Goal: Information Seeking & Learning: Learn about a topic

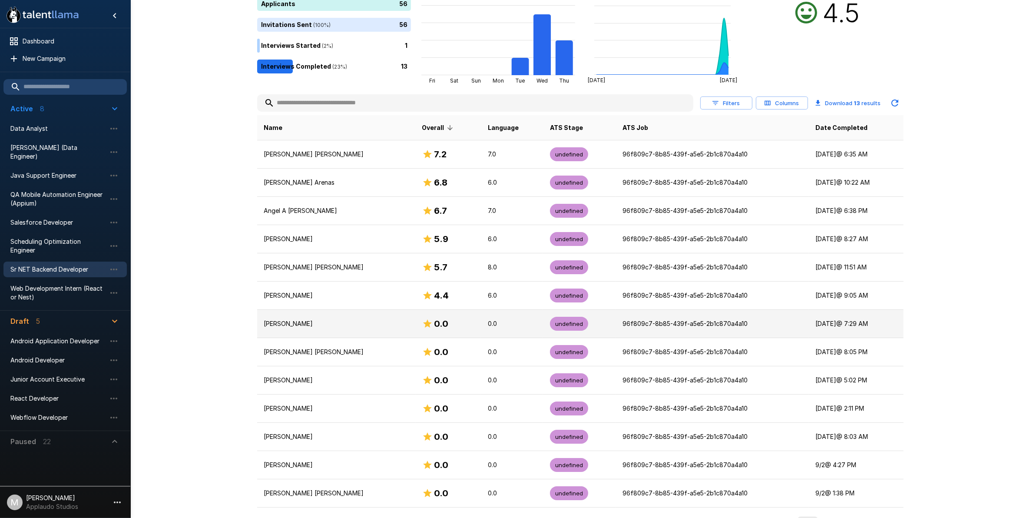
scroll to position [115, 0]
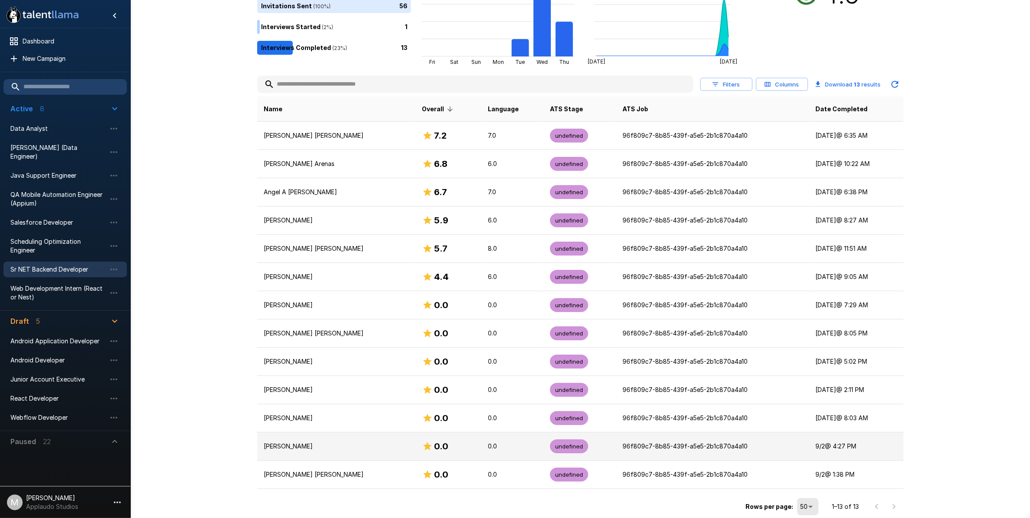
click at [367, 440] on td "[PERSON_NAME]" at bounding box center [336, 446] width 158 height 28
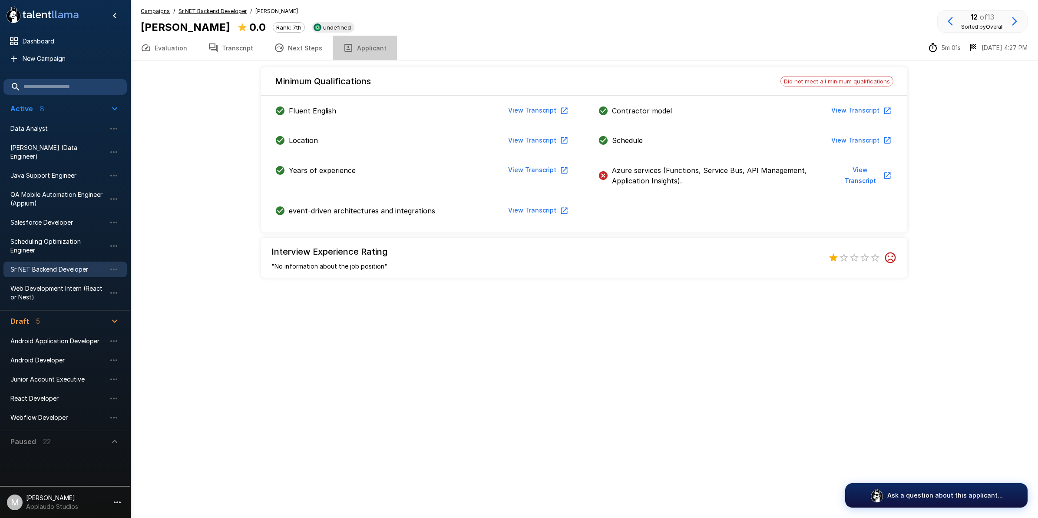
click at [364, 50] on button "Applicant" at bounding box center [365, 48] width 64 height 24
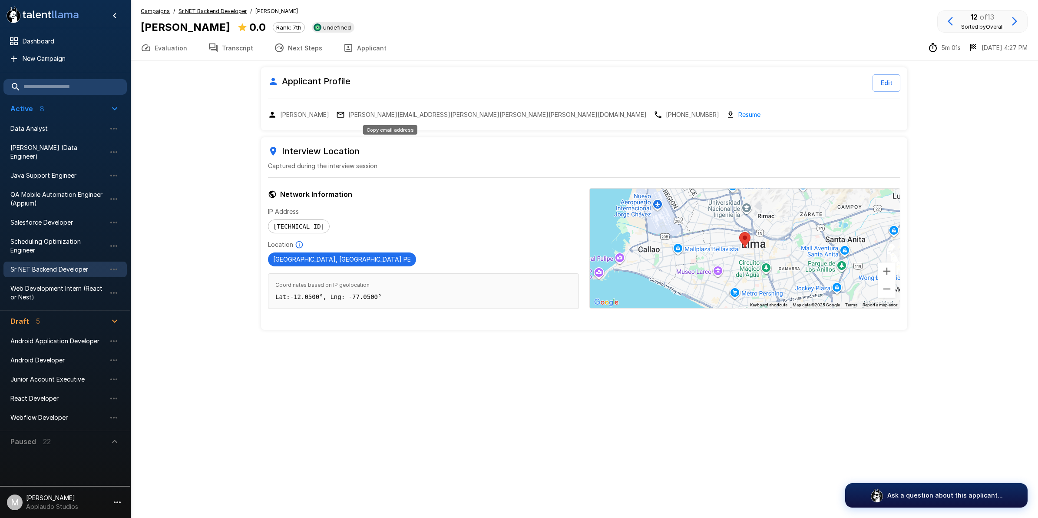
drag, startPoint x: 410, startPoint y: 116, endPoint x: 383, endPoint y: 114, distance: 26.6
drag, startPoint x: 383, startPoint y: 114, endPoint x: 402, endPoint y: 61, distance: 56.2
click at [405, 57] on div "Evaluation Transcript Next Steps Applicant 5m 01s [DATE] 4:27 PM" at bounding box center [584, 48] width 908 height 25
drag, startPoint x: 453, startPoint y: 116, endPoint x: 340, endPoint y: 117, distance: 113.0
click at [348, 117] on p "[PERSON_NAME][EMAIL_ADDRESS][PERSON_NAME][PERSON_NAME][PERSON_NAME][DOMAIN_NAME]" at bounding box center [497, 114] width 298 height 9
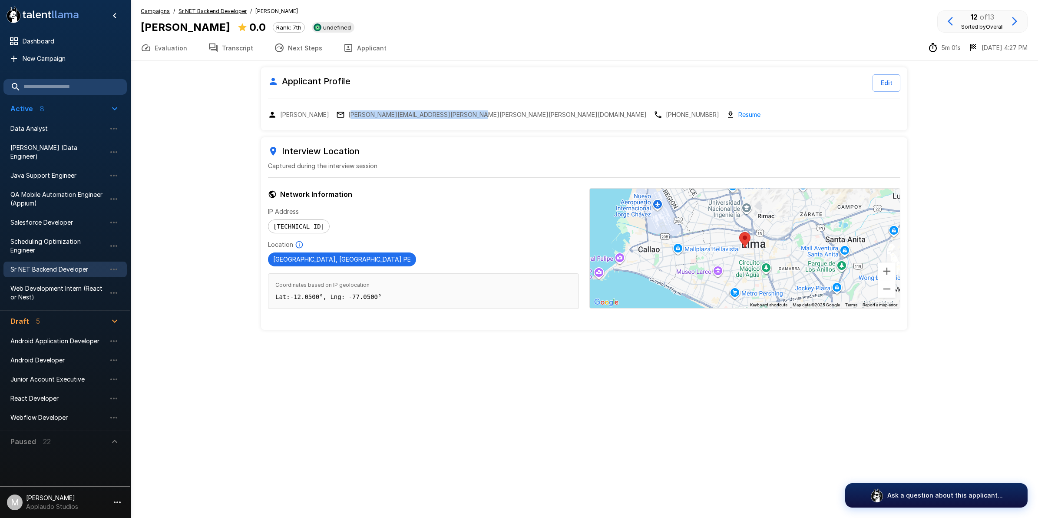
click at [378, 122] on div "Applicant Profile Edit [PERSON_NAME] [PERSON_NAME][EMAIL_ADDRESS][PERSON_NAME][…" at bounding box center [584, 98] width 646 height 63
click at [378, 116] on p "[PERSON_NAME][EMAIL_ADDRESS][PERSON_NAME][PERSON_NAME][PERSON_NAME][DOMAIN_NAME]" at bounding box center [497, 114] width 298 height 9
drag, startPoint x: 482, startPoint y: 394, endPoint x: 490, endPoint y: 388, distance: 9.6
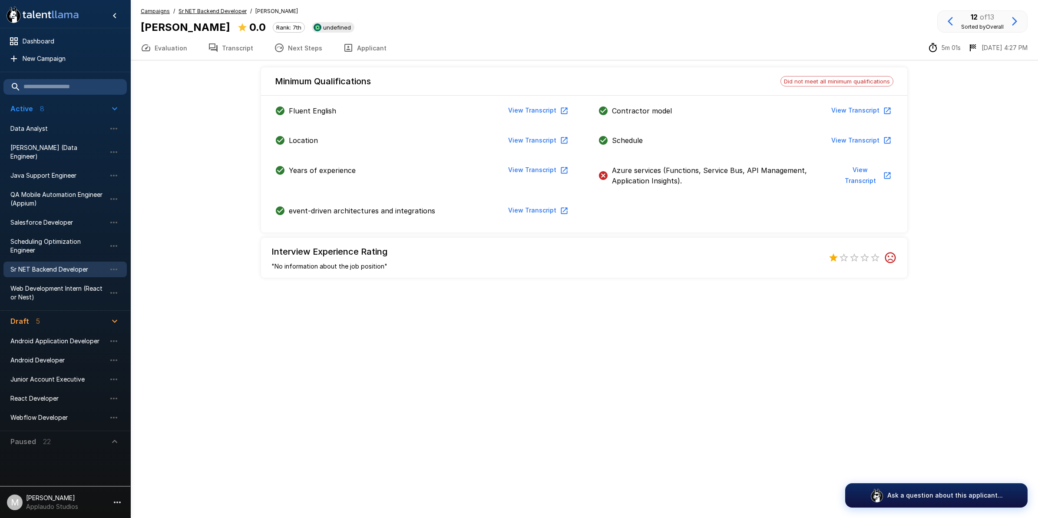
click at [880, 175] on button "View Transcript" at bounding box center [866, 175] width 56 height 27
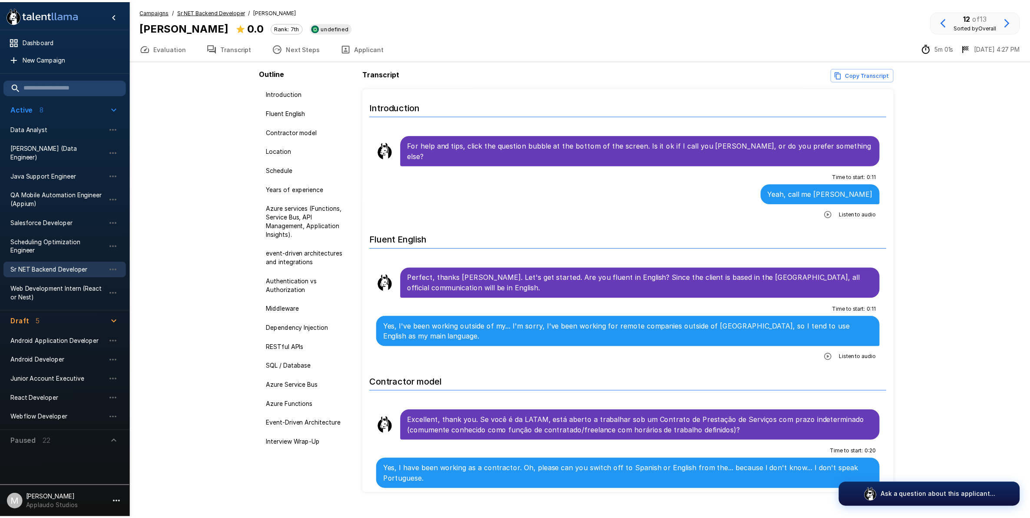
scroll to position [18, 0]
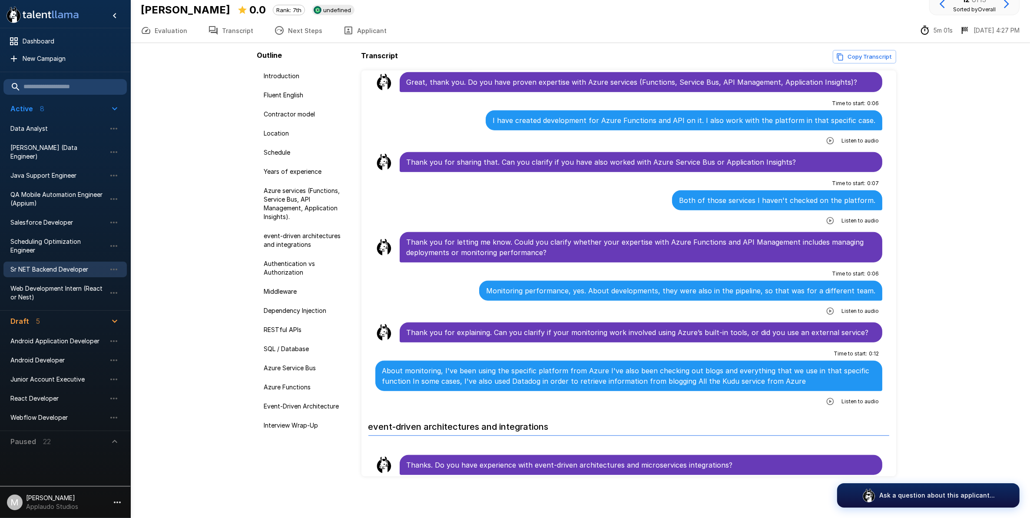
scroll to position [776, 0]
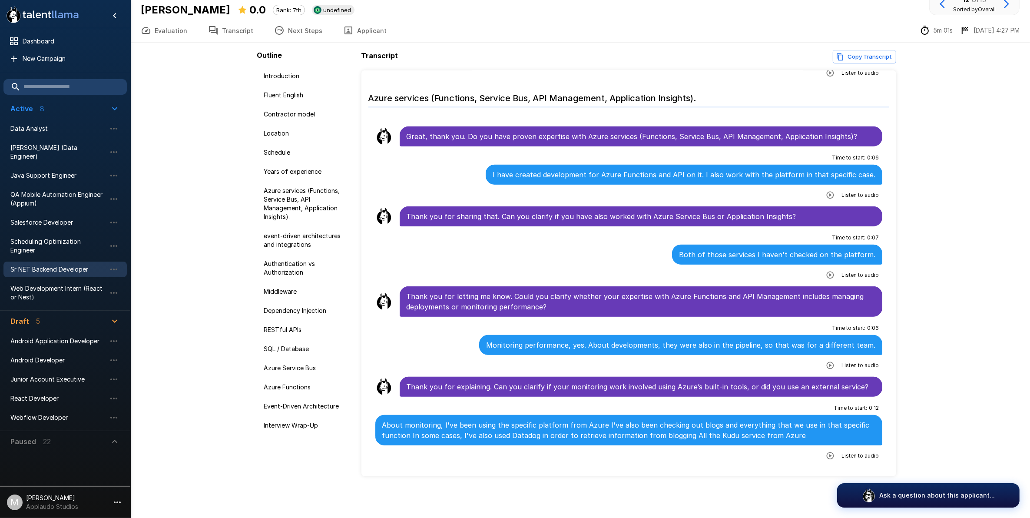
click at [45, 265] on span "Sr NET Backend Developer" at bounding box center [58, 269] width 96 height 9
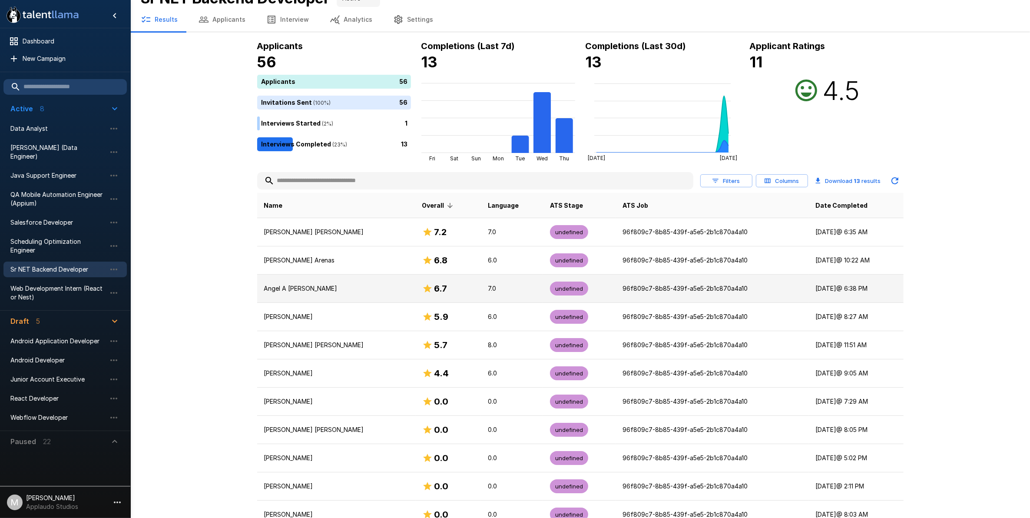
scroll to position [115, 0]
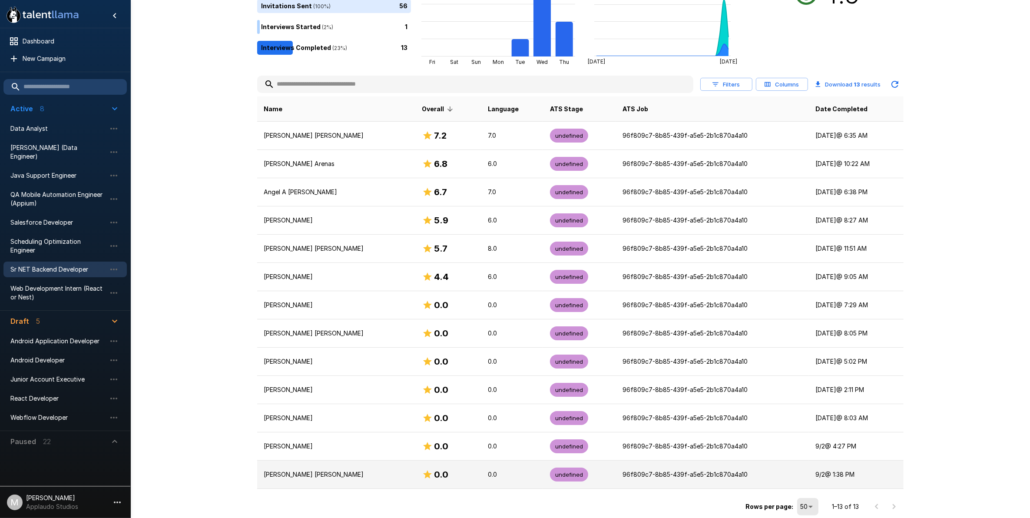
click at [444, 474] on div "0.0" at bounding box center [448, 474] width 52 height 14
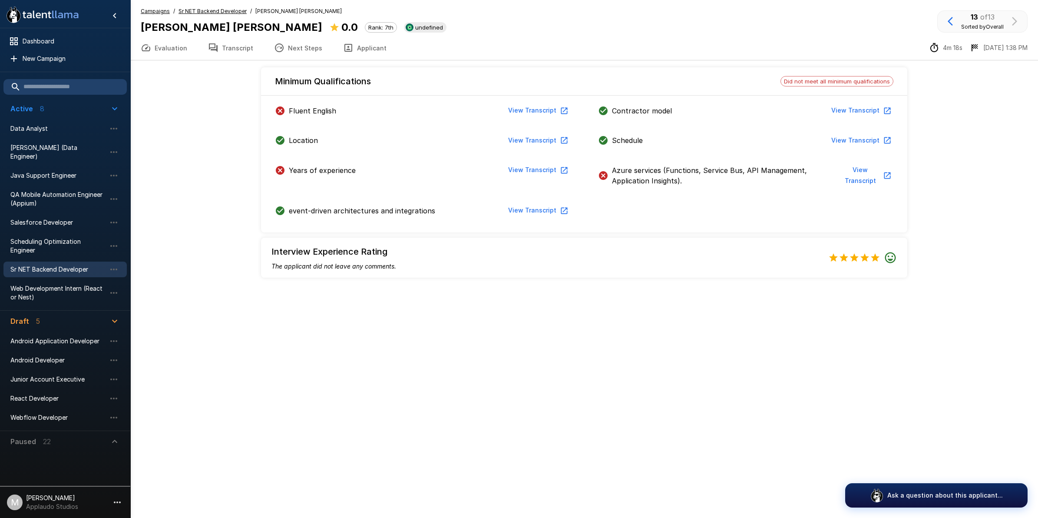
click at [552, 170] on button "View Transcript" at bounding box center [538, 170] width 66 height 16
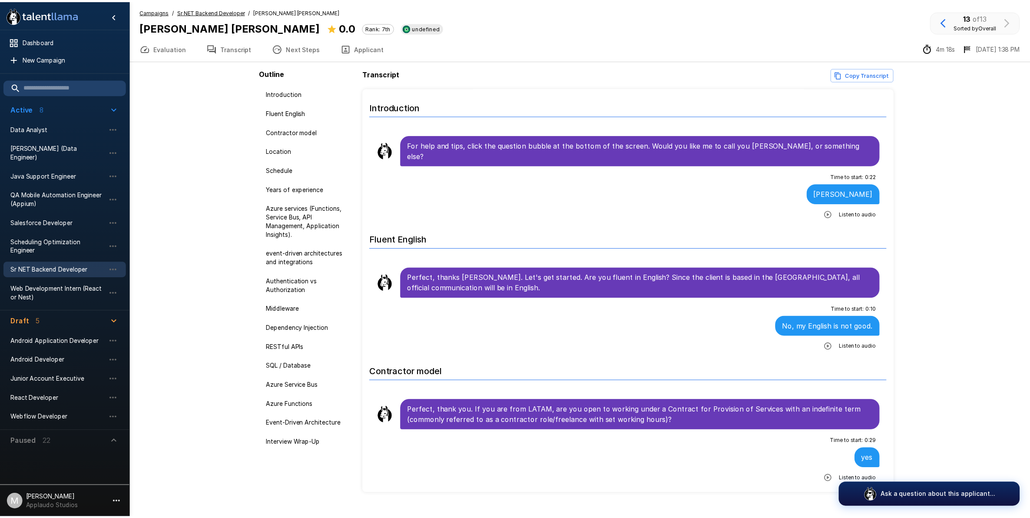
scroll to position [18, 0]
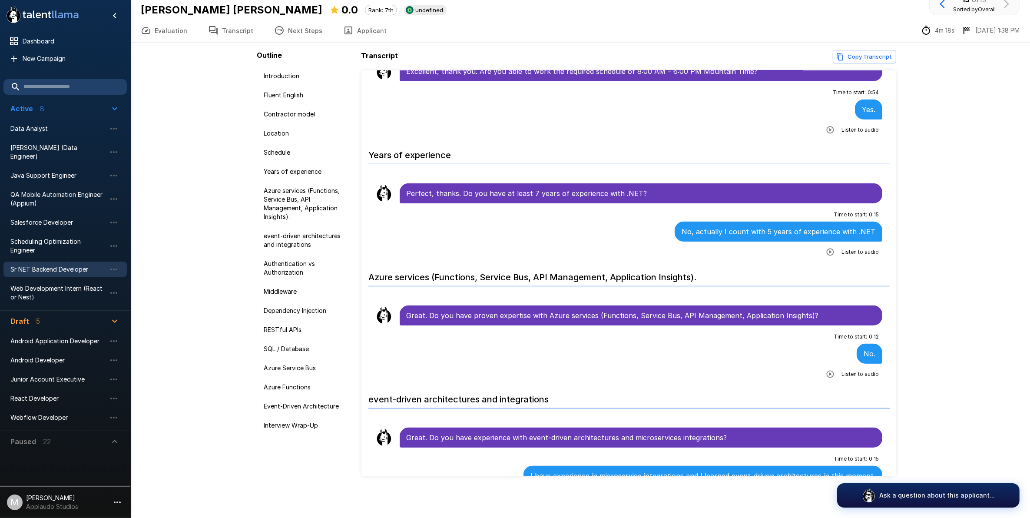
scroll to position [633, 0]
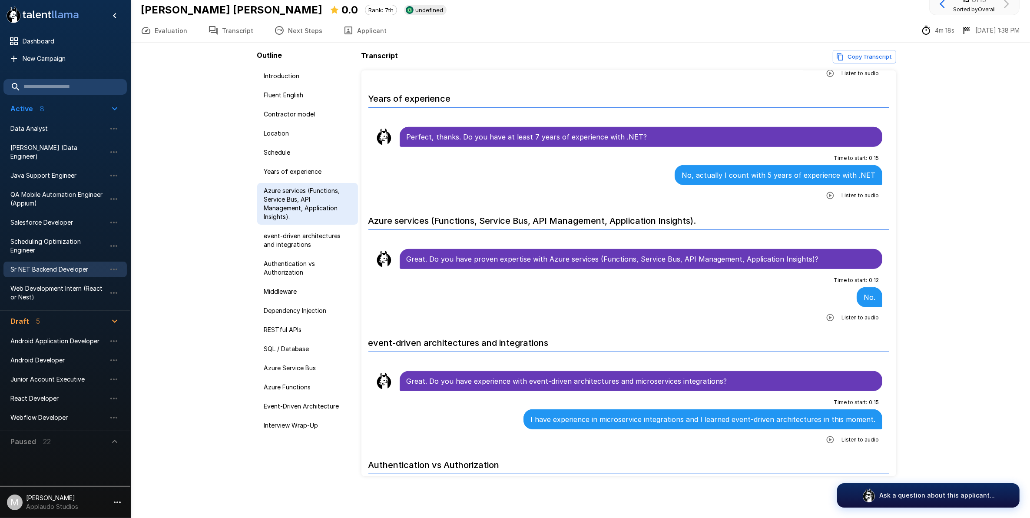
drag, startPoint x: 272, startPoint y: 210, endPoint x: 275, endPoint y: 203, distance: 7.0
click at [58, 265] on span "Sr NET Backend Developer" at bounding box center [58, 269] width 96 height 9
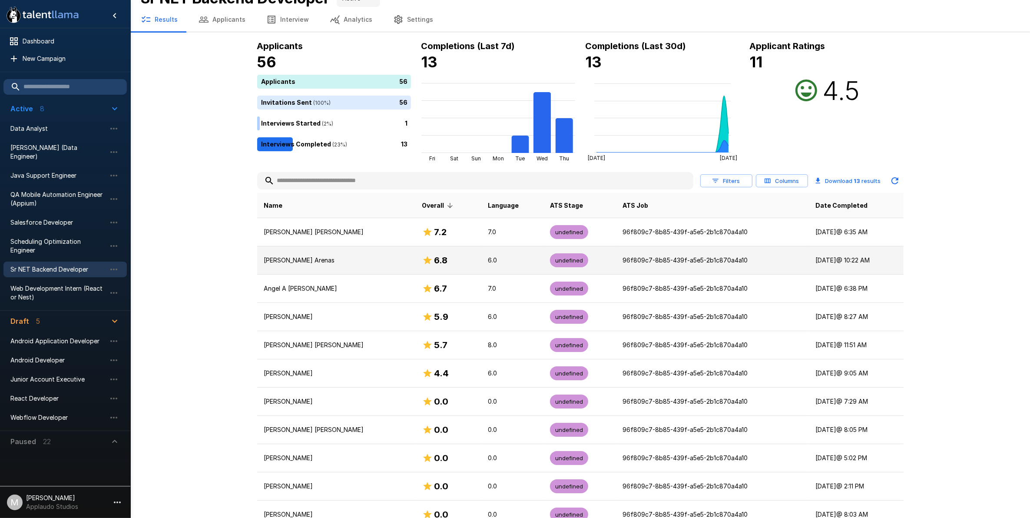
click at [481, 259] on td "6.0" at bounding box center [512, 260] width 62 height 28
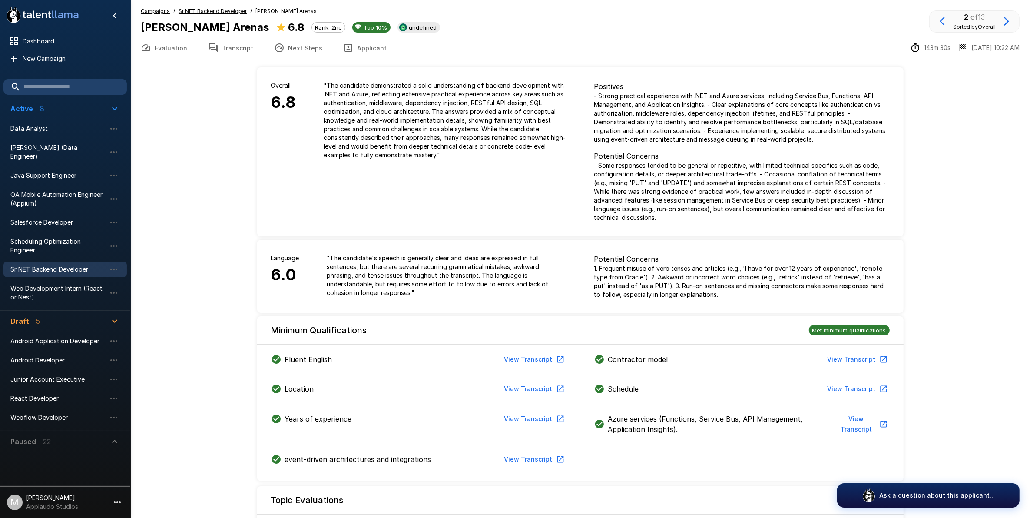
click at [357, 52] on button "Applicant" at bounding box center [365, 48] width 64 height 24
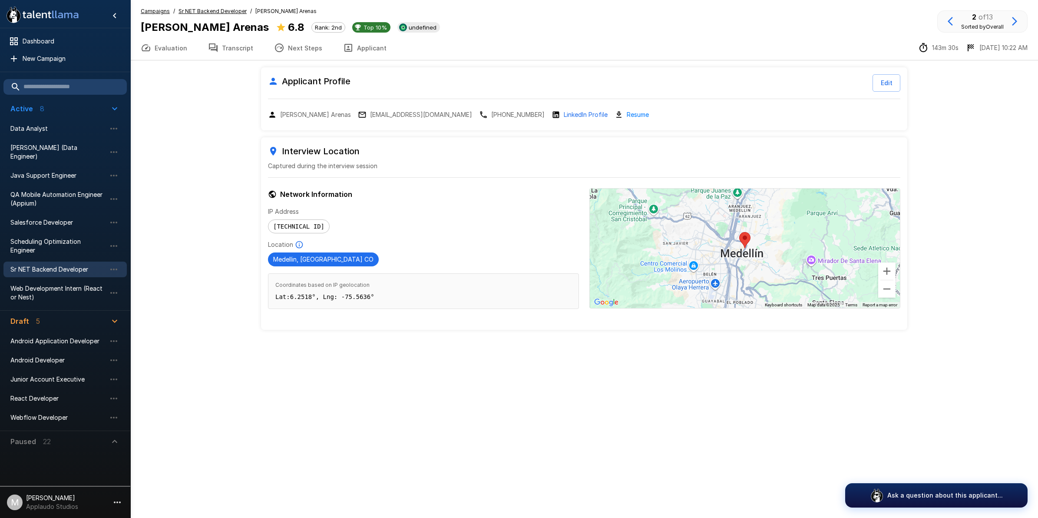
click at [427, 115] on p "[EMAIL_ADDRESS][DOMAIN_NAME]" at bounding box center [421, 114] width 102 height 9
click at [288, 42] on button "Next Steps" at bounding box center [298, 48] width 69 height 24
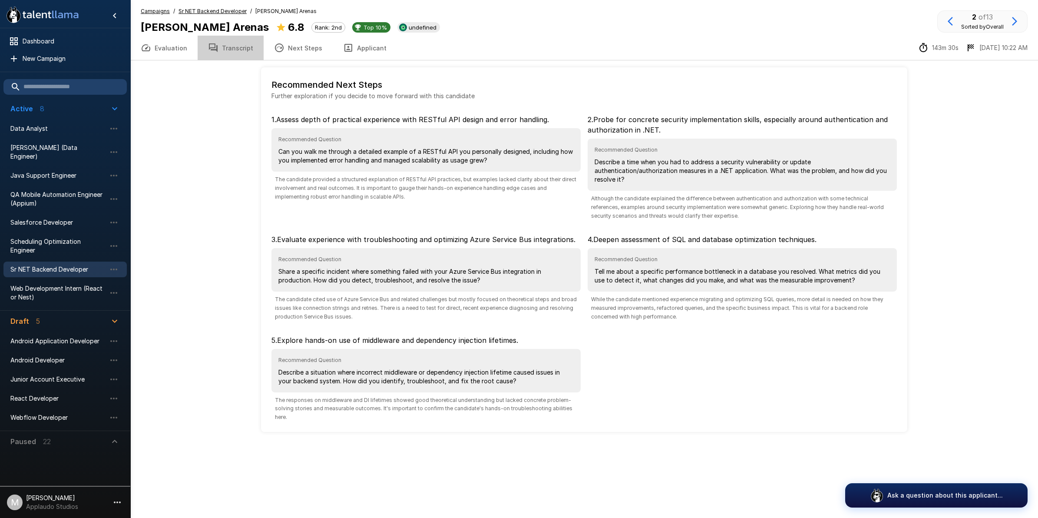
click at [229, 55] on button "Transcript" at bounding box center [231, 48] width 66 height 24
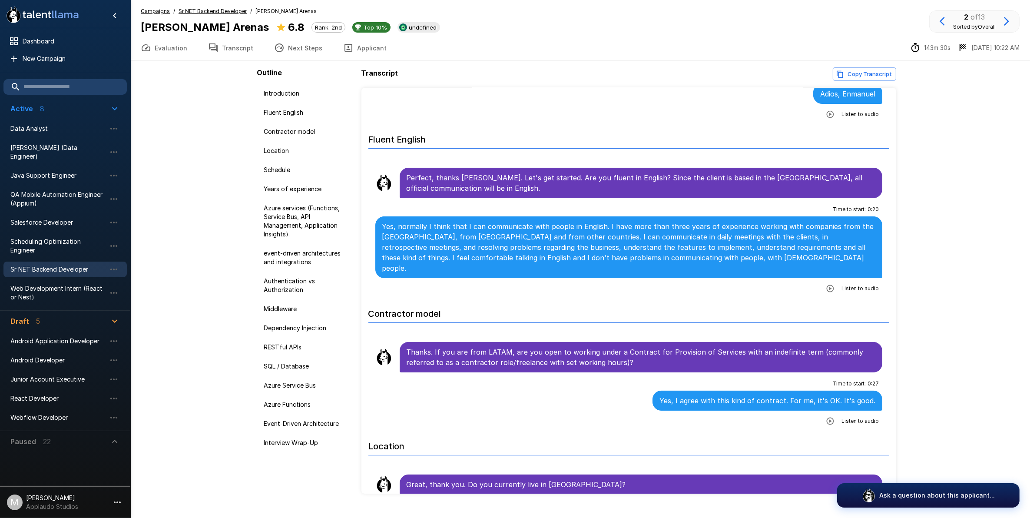
scroll to position [109, 0]
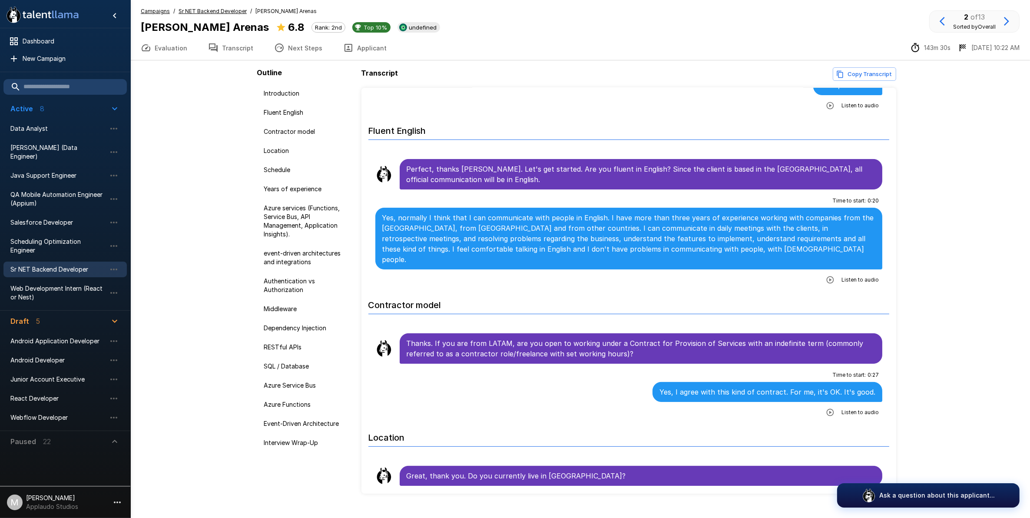
click at [842, 275] on span "Listen to audio" at bounding box center [860, 279] width 37 height 9
click at [827, 275] on icon "button" at bounding box center [830, 279] width 9 height 9
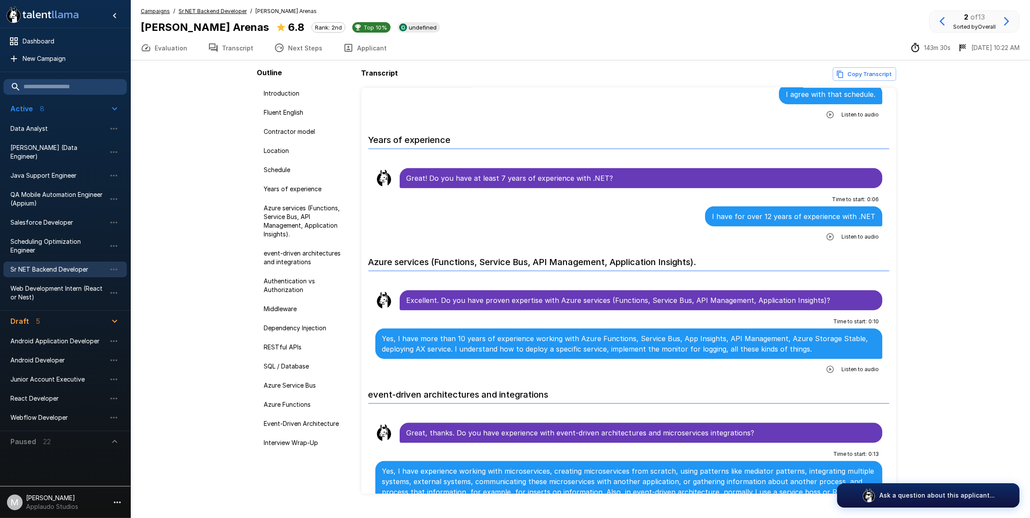
scroll to position [652, 0]
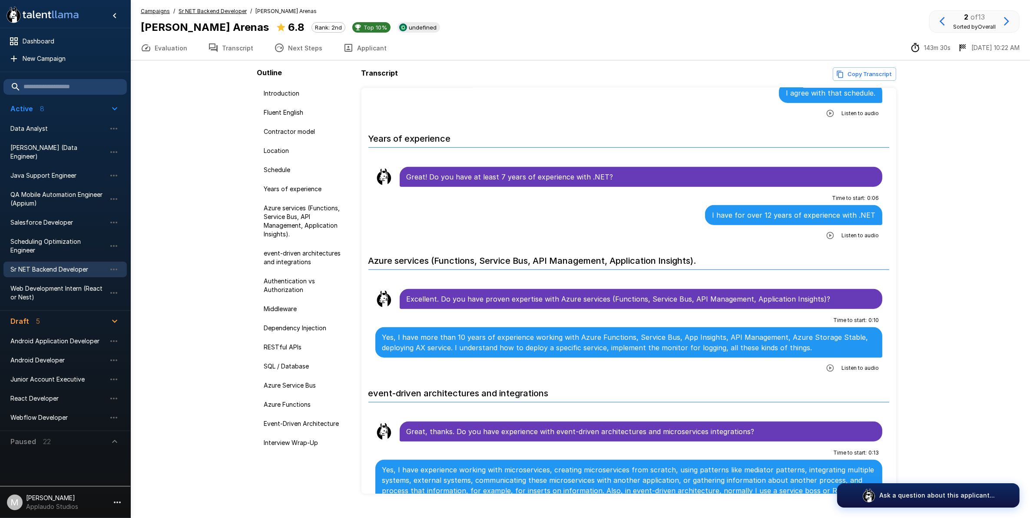
click at [827, 364] on icon "button" at bounding box center [830, 368] width 9 height 9
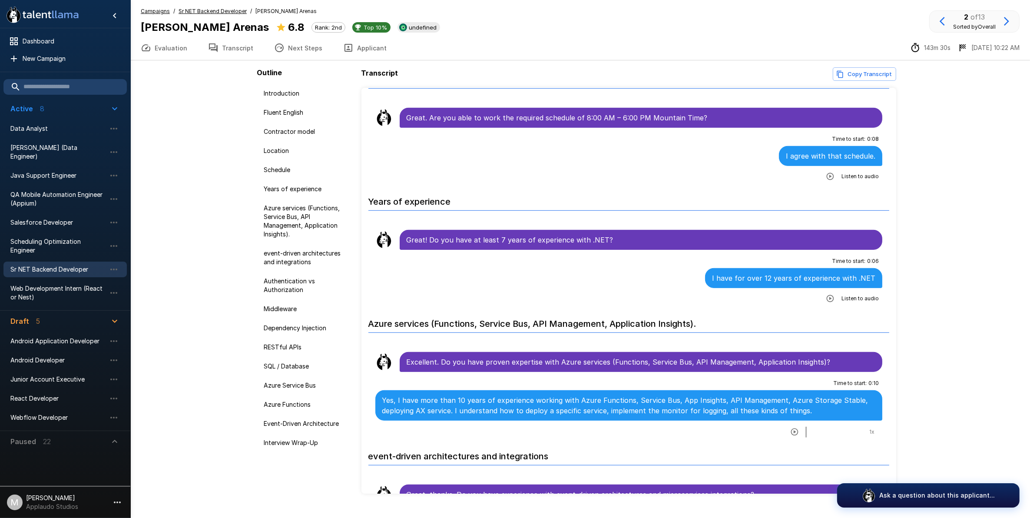
scroll to position [489, 0]
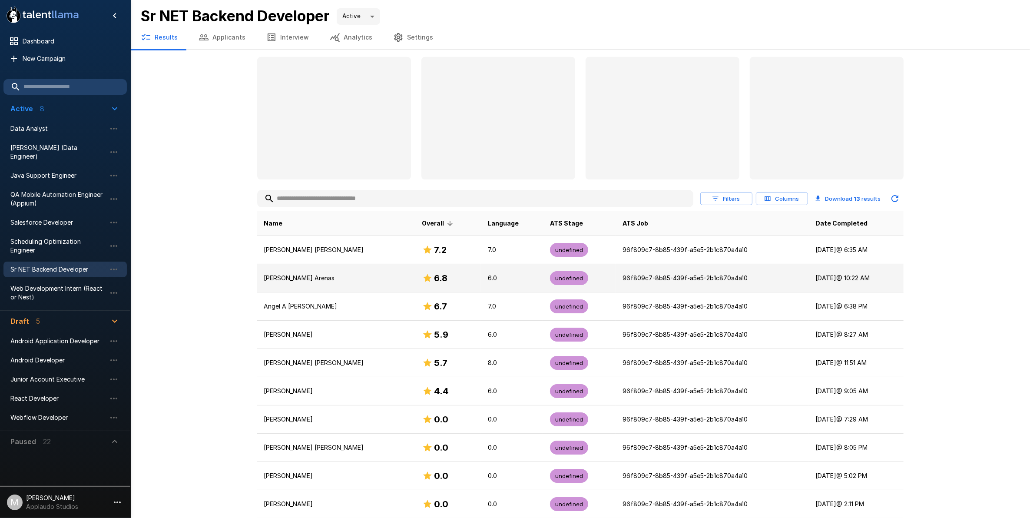
scroll to position [18, 0]
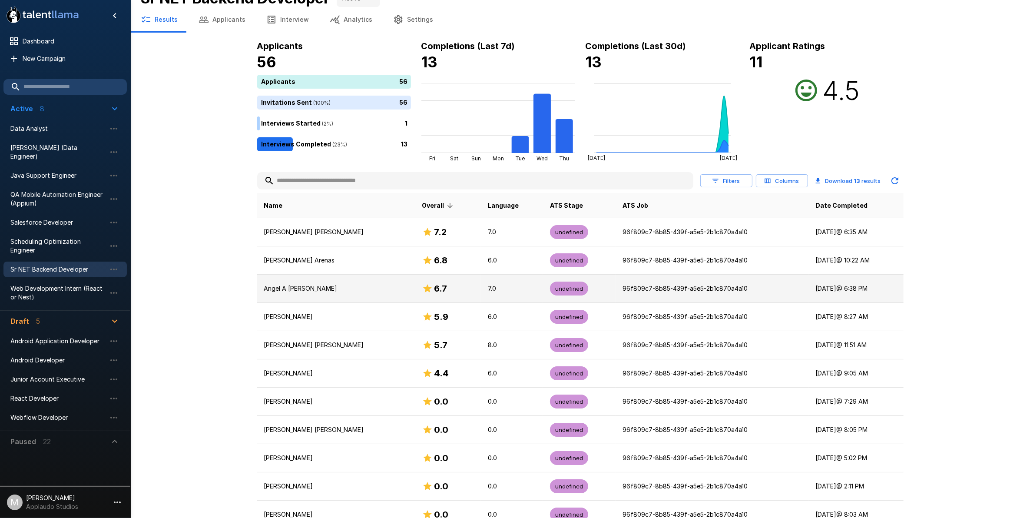
click at [453, 295] on div "6.7" at bounding box center [448, 289] width 52 height 14
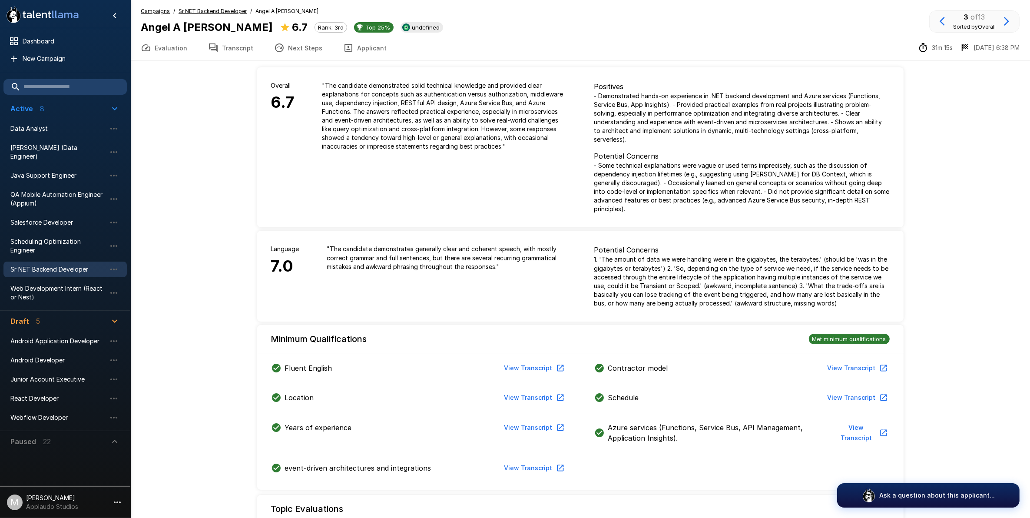
click at [249, 56] on button "Transcript" at bounding box center [231, 48] width 66 height 24
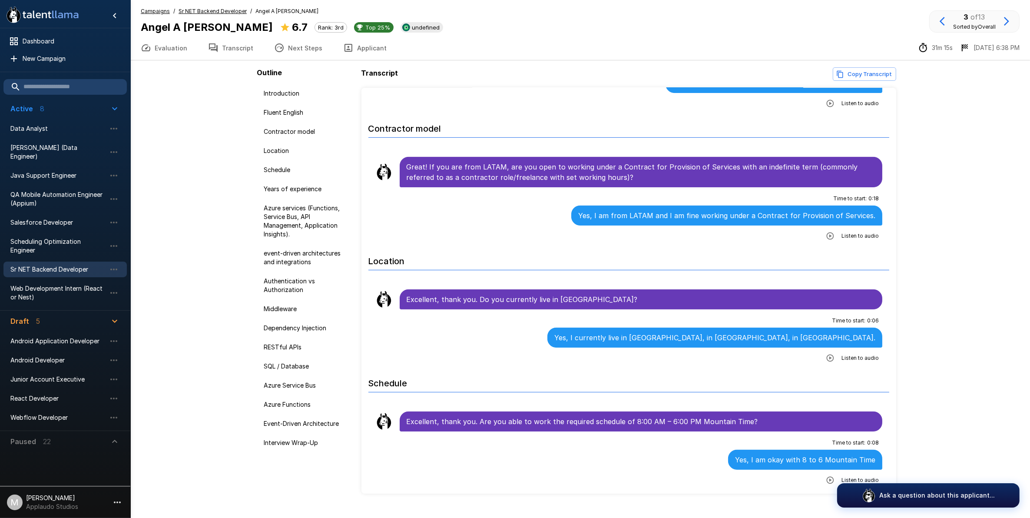
scroll to position [380, 0]
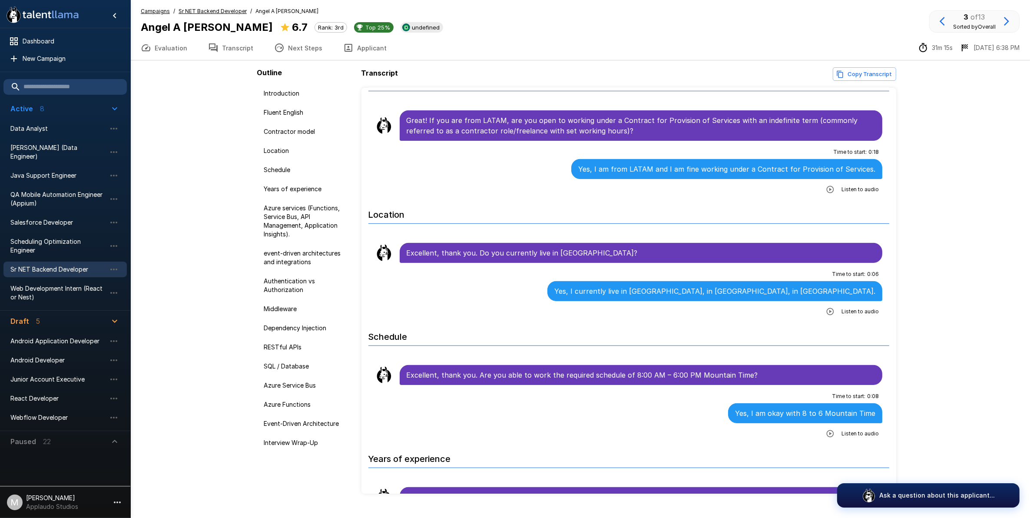
click at [826, 316] on icon "button" at bounding box center [830, 311] width 9 height 9
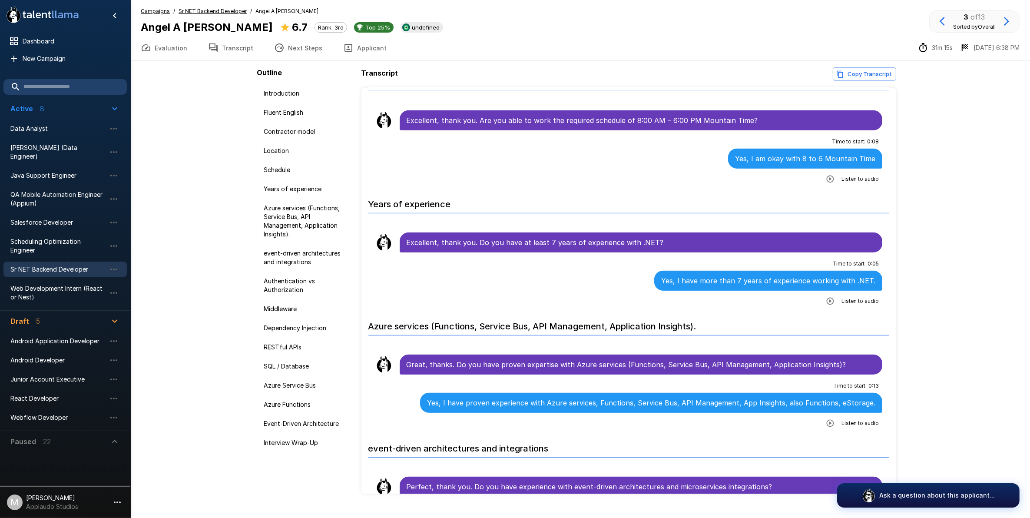
scroll to position [706, 0]
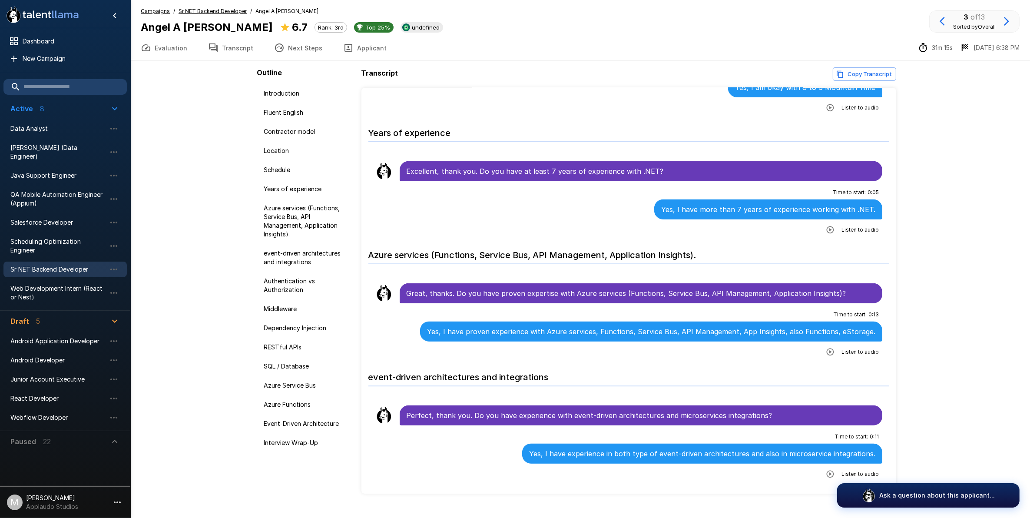
click at [826, 355] on icon "button" at bounding box center [830, 352] width 9 height 9
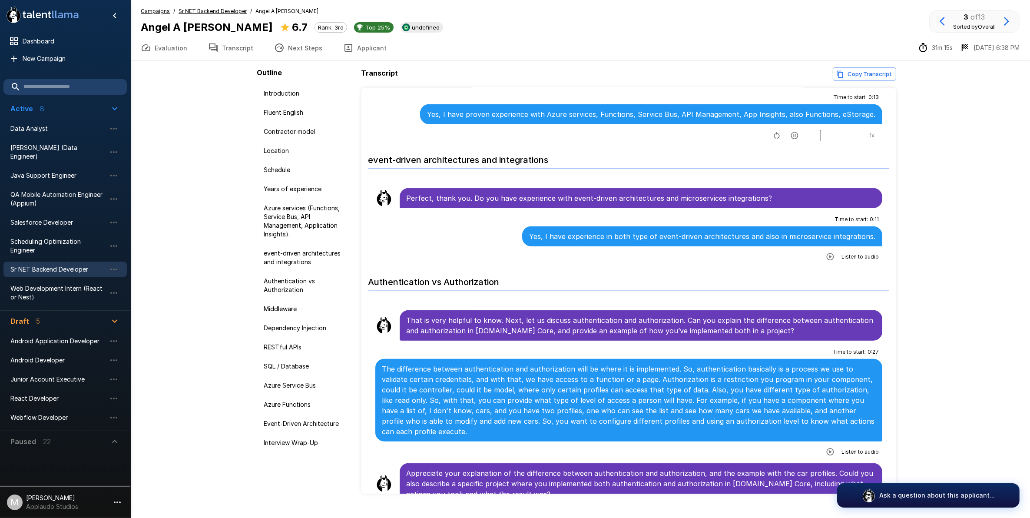
scroll to position [978, 0]
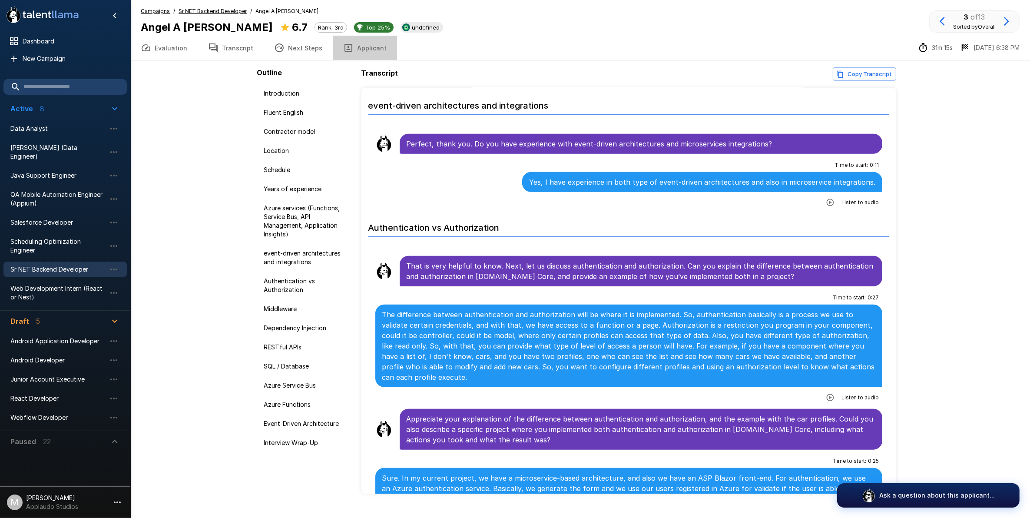
click at [372, 43] on button "Applicant" at bounding box center [365, 48] width 64 height 24
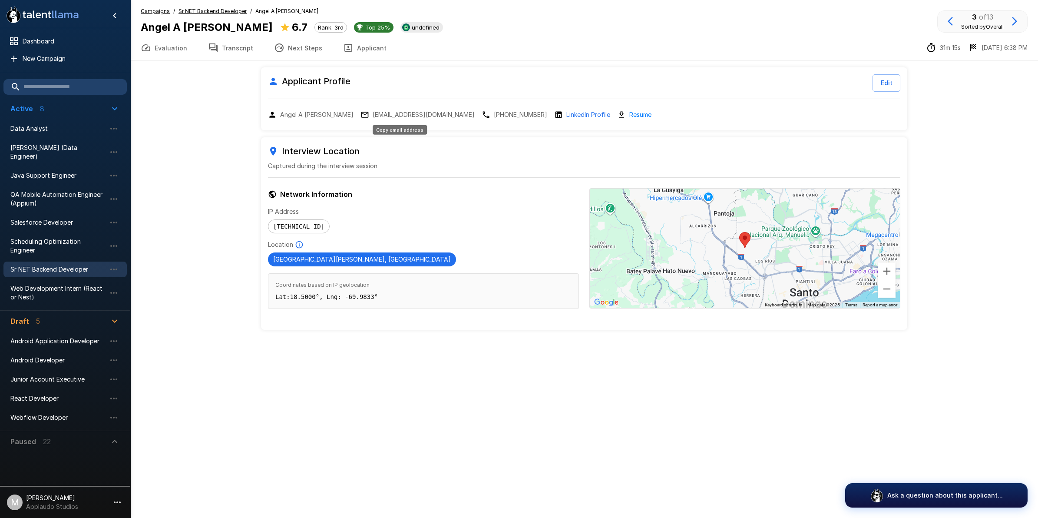
click at [414, 113] on p "[EMAIL_ADDRESS][DOMAIN_NAME]" at bounding box center [424, 114] width 102 height 9
click at [226, 51] on button "Transcript" at bounding box center [231, 48] width 66 height 24
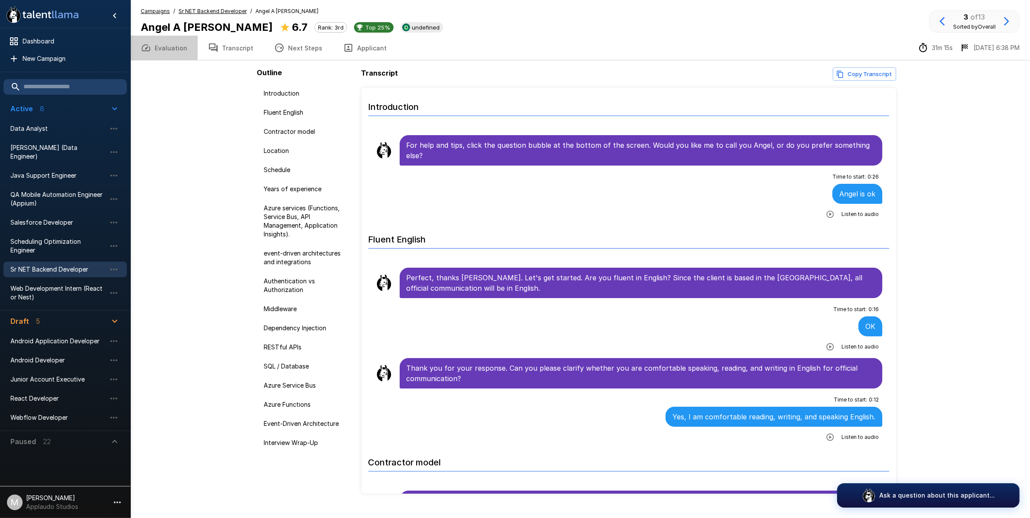
click at [170, 46] on button "Evaluation" at bounding box center [163, 48] width 67 height 24
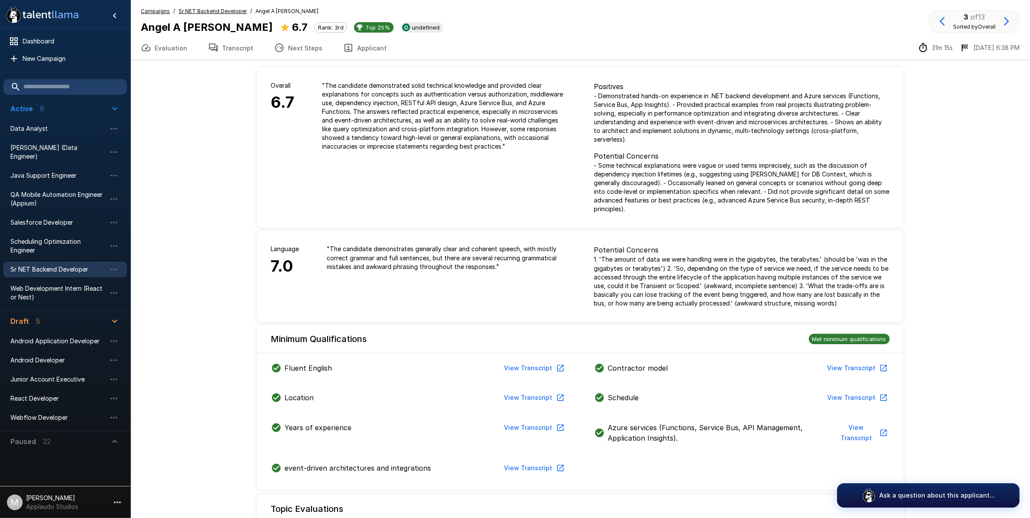
click at [218, 49] on button "Transcript" at bounding box center [231, 48] width 66 height 24
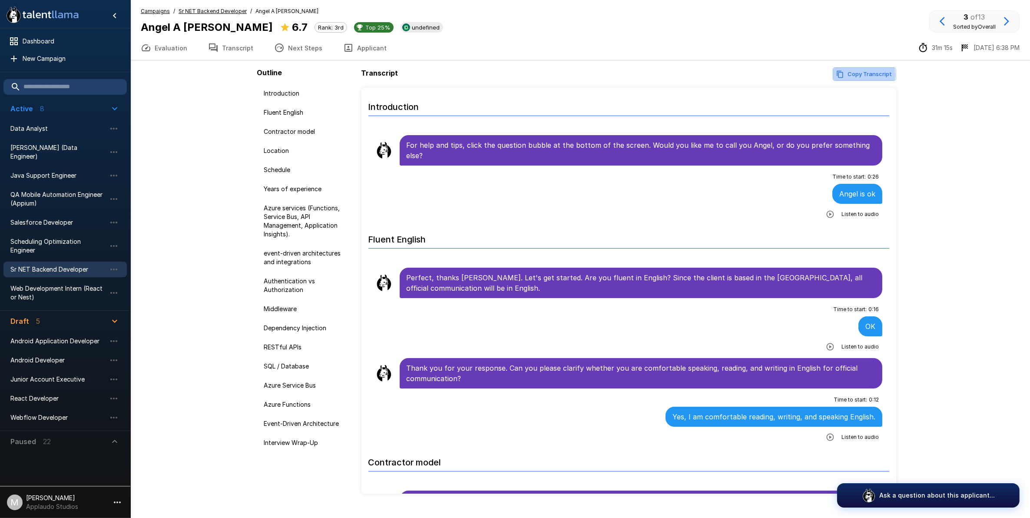
click at [853, 75] on button "Copy Transcript" at bounding box center [864, 73] width 63 height 13
click at [844, 74] on icon "button" at bounding box center [840, 74] width 8 height 8
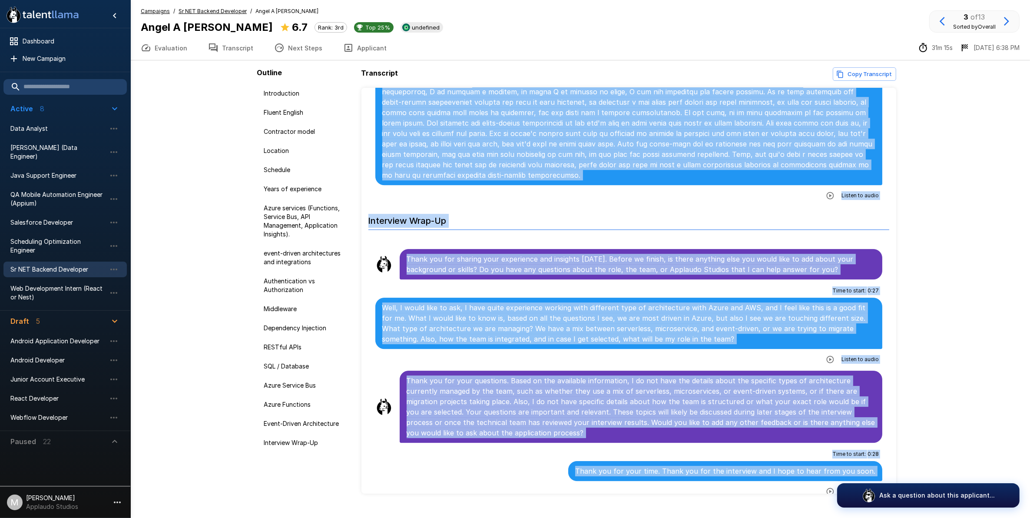
scroll to position [18, 0]
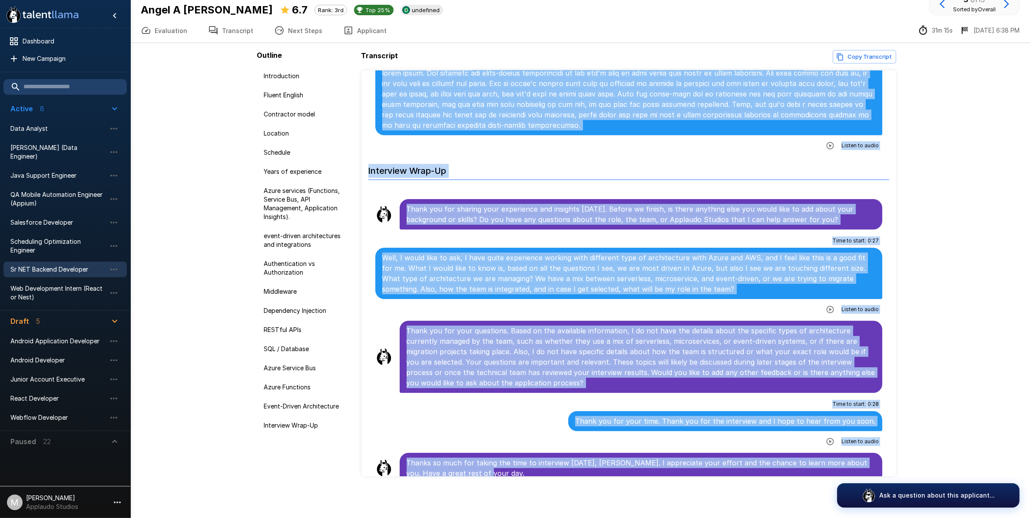
drag, startPoint x: 368, startPoint y: 107, endPoint x: 866, endPoint y: 472, distance: 617.7
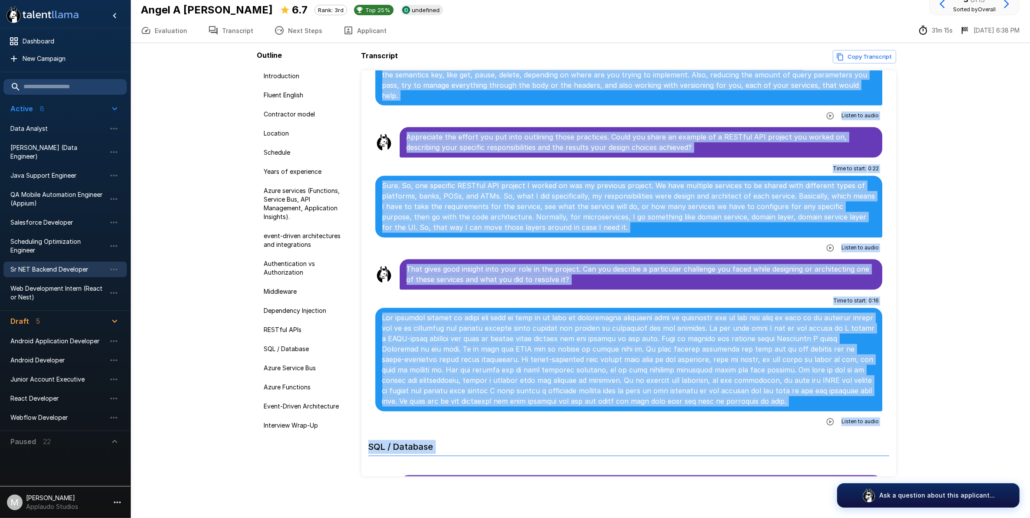
scroll to position [1750, 0]
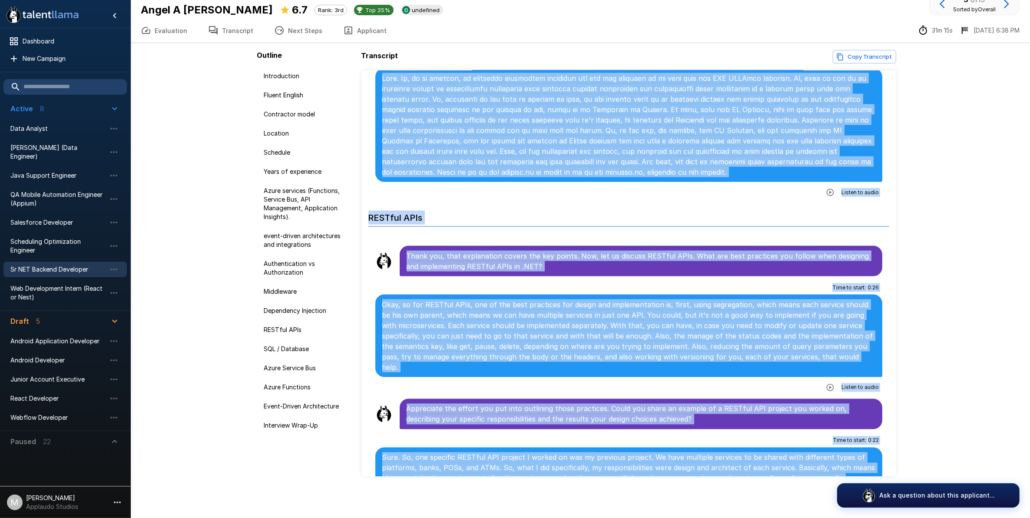
click at [70, 265] on span "Sr NET Backend Developer" at bounding box center [58, 269] width 96 height 9
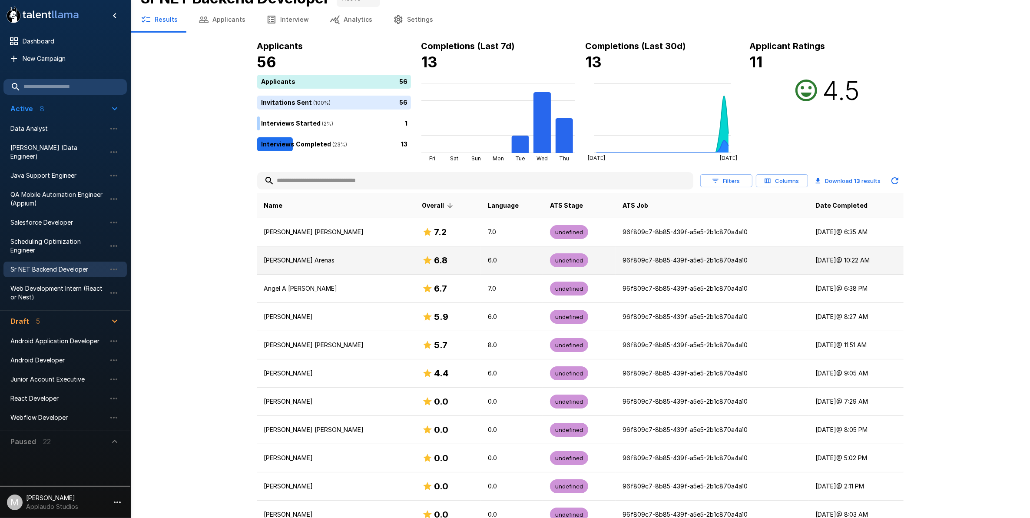
click at [315, 258] on p "[PERSON_NAME] Arenas" at bounding box center [336, 260] width 144 height 9
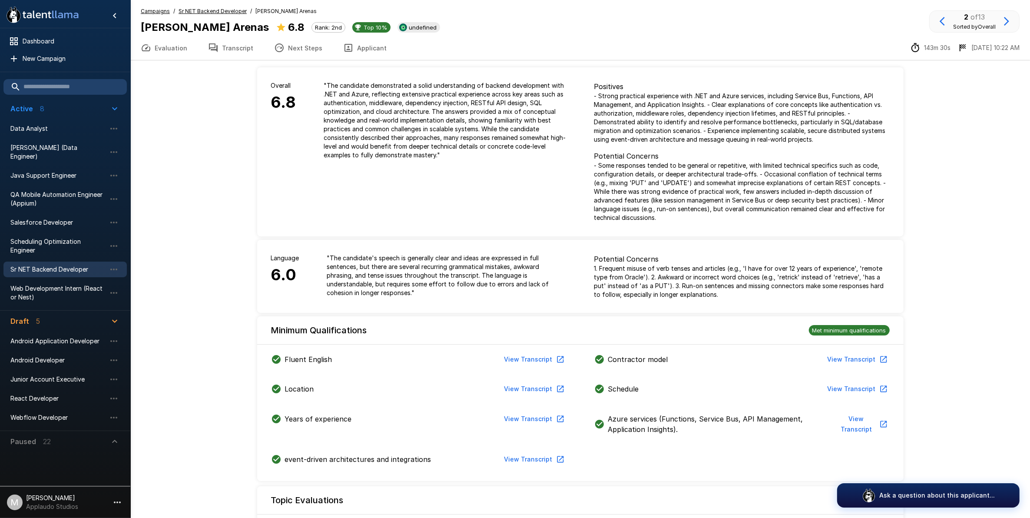
click at [233, 45] on button "Transcript" at bounding box center [231, 48] width 66 height 24
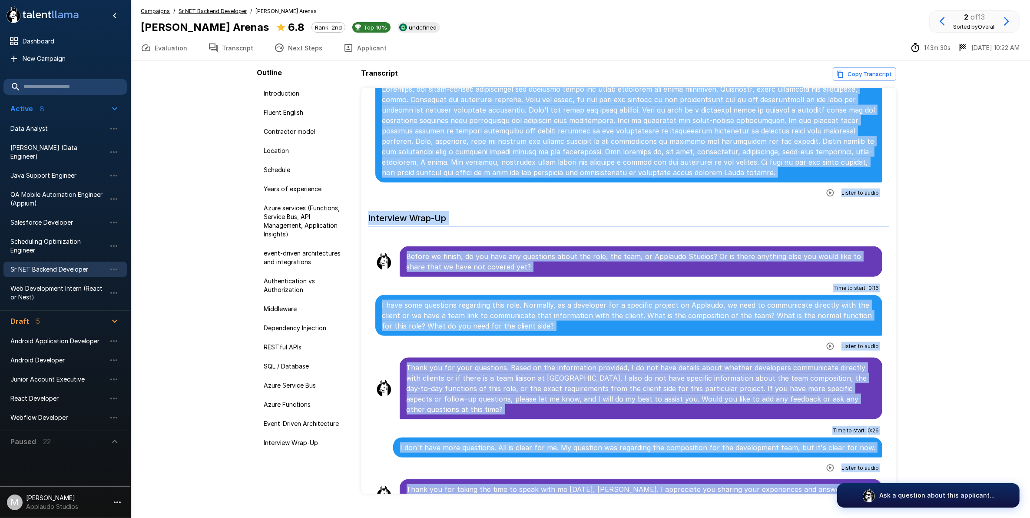
scroll to position [18, 0]
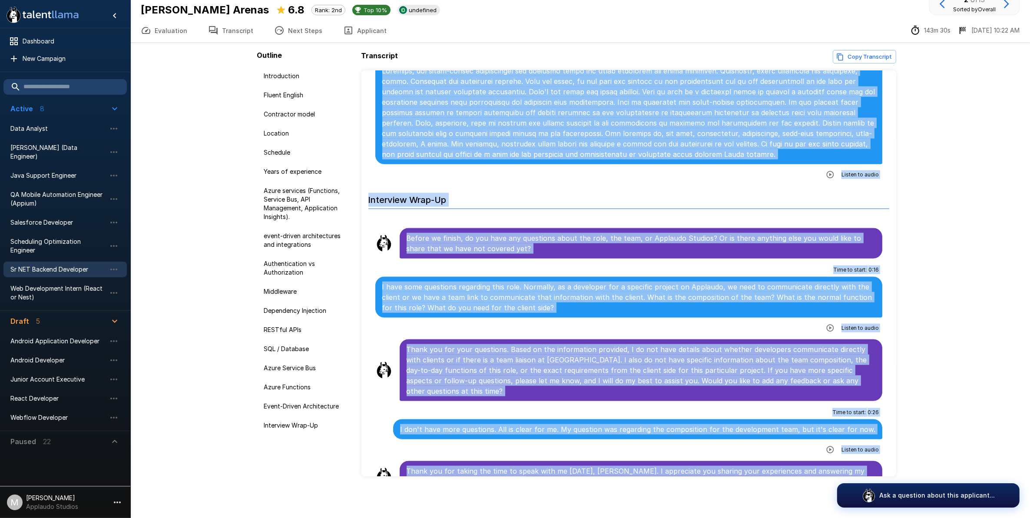
drag, startPoint x: 366, startPoint y: 106, endPoint x: 863, endPoint y: 461, distance: 611.1
